Goal: Task Accomplishment & Management: Use online tool/utility

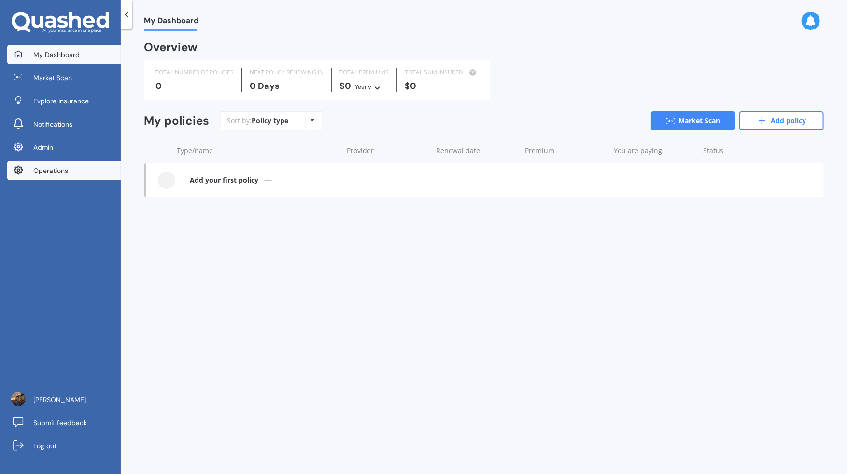
click at [98, 167] on link "Operations" at bounding box center [64, 170] width 114 height 19
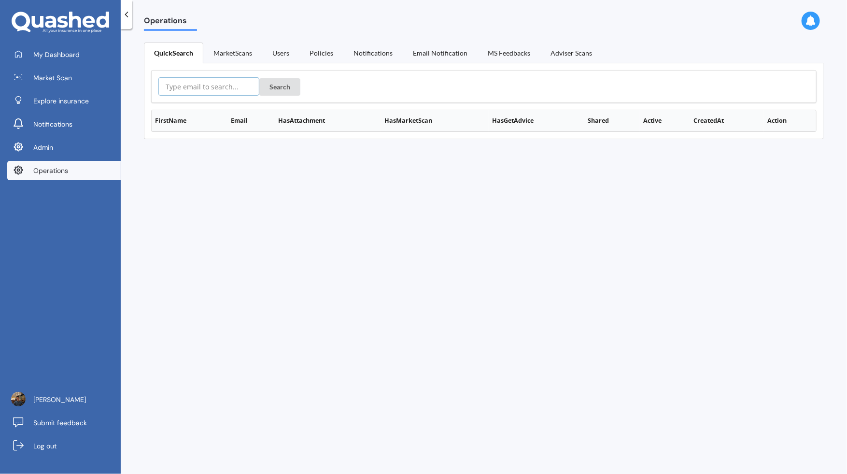
click at [231, 78] on input "text" at bounding box center [208, 86] width 101 height 18
paste input "florence.maron@yahoo.co.nz"
type input "florence.maron@yahoo.co.nz"
click at [269, 91] on button "Search" at bounding box center [279, 86] width 41 height 17
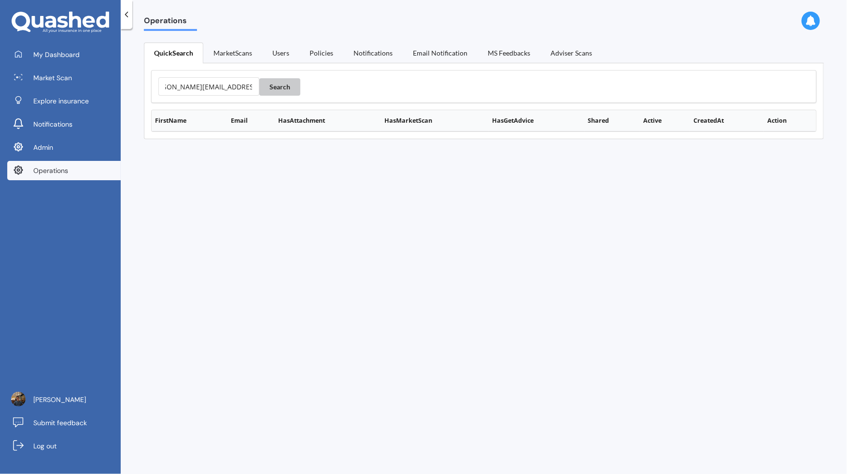
scroll to position [0, 0]
click at [786, 139] on button "Details" at bounding box center [789, 141] width 33 height 14
click at [262, 197] on div "Operations QuickSearch MarketScans Users Policies Notifications Email Notificat…" at bounding box center [484, 253] width 727 height 445
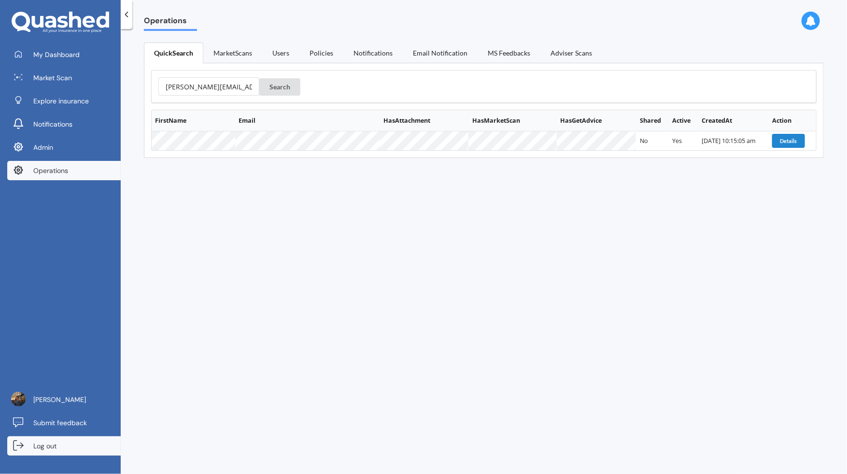
click at [96, 455] on link "Log out" at bounding box center [64, 445] width 114 height 19
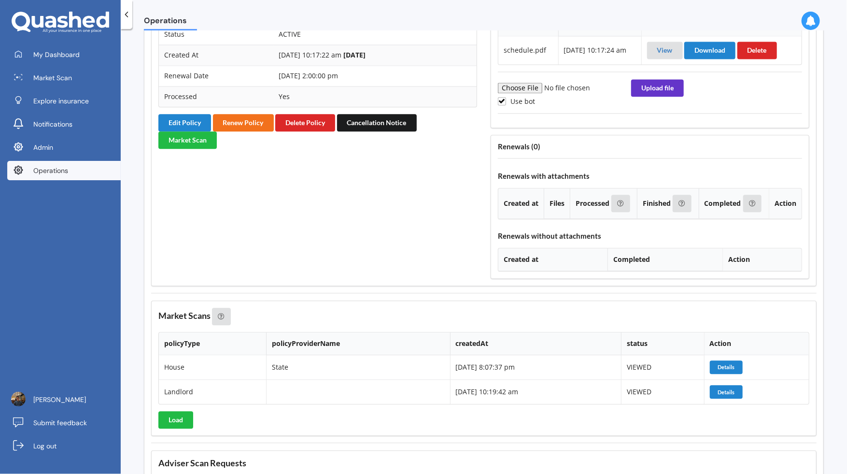
scroll to position [1153, 0]
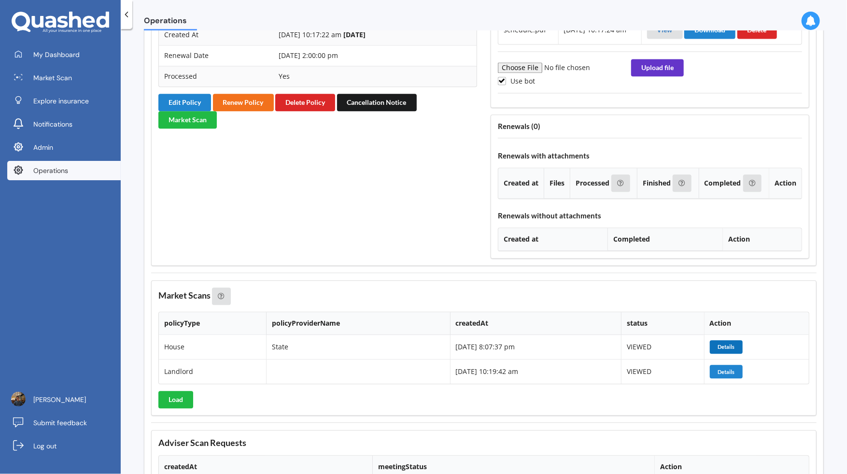
click at [728, 347] on button "Details" at bounding box center [726, 347] width 33 height 14
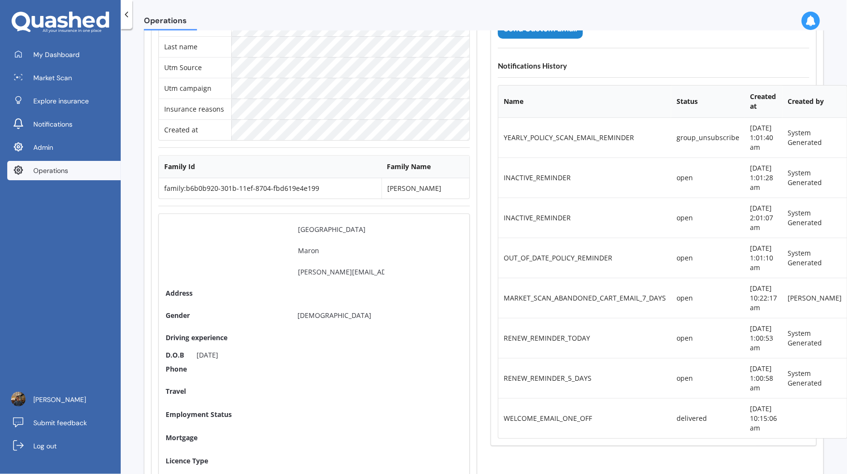
scroll to position [0, 0]
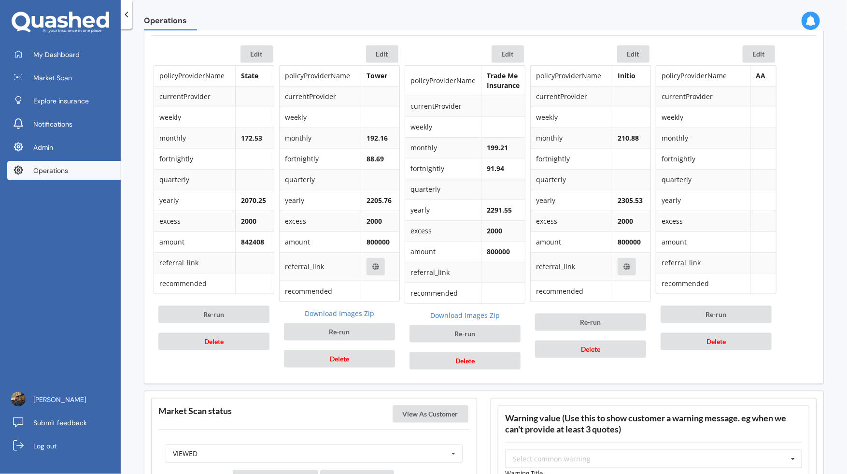
scroll to position [465, 0]
